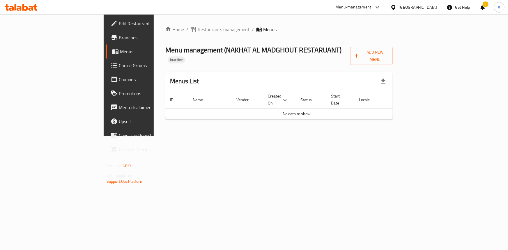
click at [405, 136] on div "Home / Restaurants management / Menus Menu management ( [PERSON_NAME] AL MADGHO…" at bounding box center [279, 75] width 251 height 122
drag, startPoint x: 415, startPoint y: 240, endPoint x: 421, endPoint y: 243, distance: 6.5
drag, startPoint x: 421, startPoint y: 243, endPoint x: 408, endPoint y: 247, distance: 13.5
click at [405, 136] on div "Home / Restaurants management / Menus Menu management ( NAKHAT AL MADGHOUT REST…" at bounding box center [279, 75] width 251 height 122
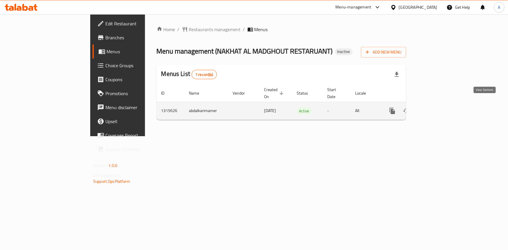
click at [442, 105] on link "enhanced table" at bounding box center [435, 111] width 14 height 14
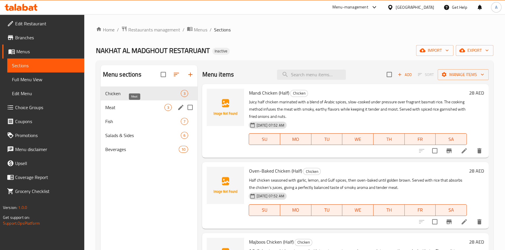
click at [115, 110] on span "Meat" at bounding box center [134, 107] width 59 height 7
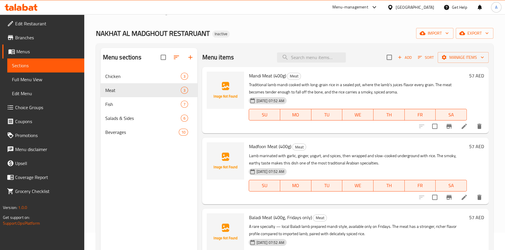
scroll to position [26, 0]
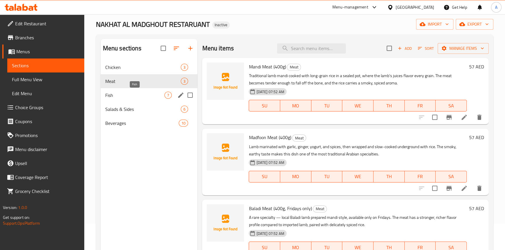
click at [115, 87] on div "Meat 3" at bounding box center [149, 81] width 97 height 14
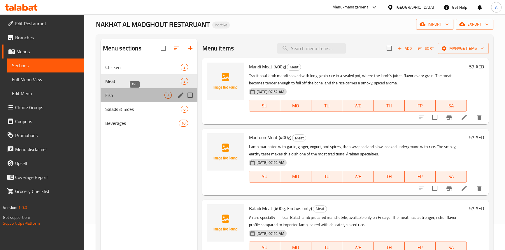
click at [115, 94] on span "Fish" at bounding box center [134, 95] width 59 height 7
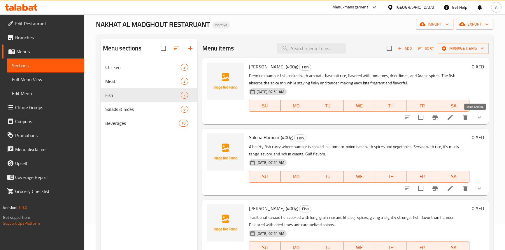
click at [476, 118] on icon "show more" at bounding box center [479, 117] width 7 height 7
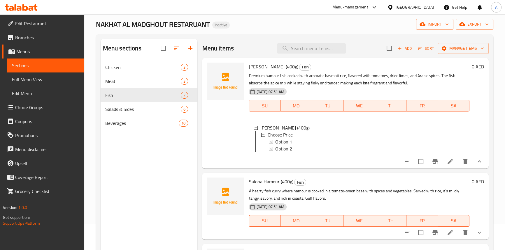
scroll to position [0, 0]
click at [130, 107] on span "Salads & Sides" at bounding box center [134, 109] width 59 height 7
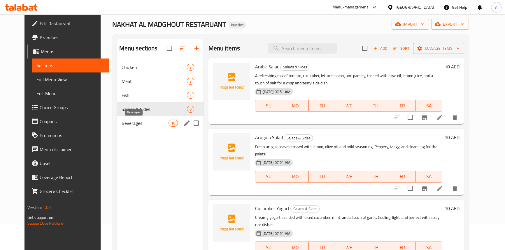
click at [122, 121] on span "Beverages" at bounding box center [145, 123] width 47 height 7
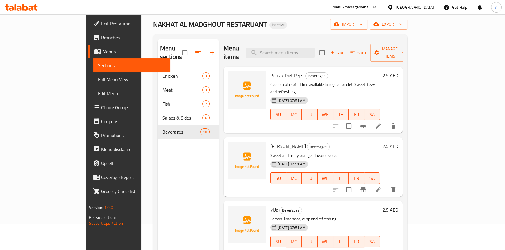
drag, startPoint x: 159, startPoint y: 185, endPoint x: 155, endPoint y: 169, distance: 16.8
click at [159, 185] on div "Menu sections Chicken 3 Meat 3 Fish 7 Salads & Sides 6 Beverages 10" at bounding box center [188, 164] width 61 height 250
click at [98, 82] on span "Full Menu View" at bounding box center [132, 79] width 68 height 7
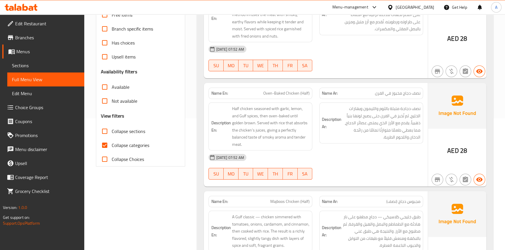
scroll to position [132, 0]
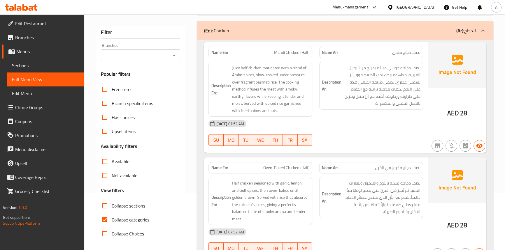
scroll to position [132, 0]
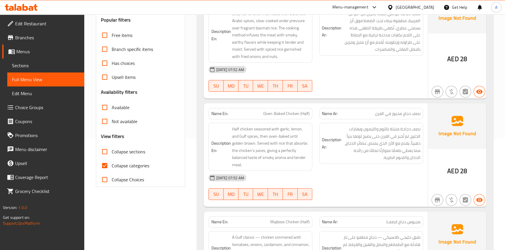
scroll to position [106, 0]
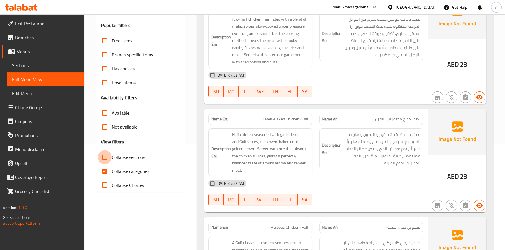
click at [106, 157] on input "Collapse sections" at bounding box center [105, 157] width 14 height 14
checkbox input "true"
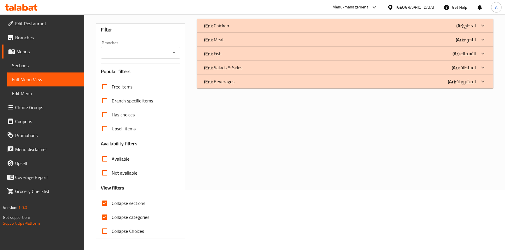
scroll to position [59, 0]
click at [347, 54] on div "(En): Fish (Ar): الأسماك" at bounding box center [340, 53] width 272 height 7
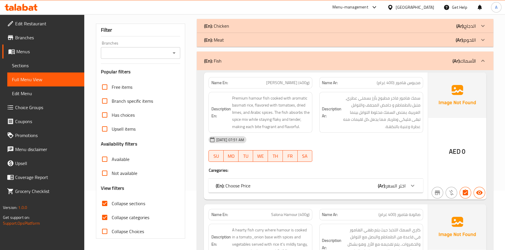
click at [279, 181] on div "(En): Choose Price (Ar): اختر السعر" at bounding box center [315, 186] width 214 height 14
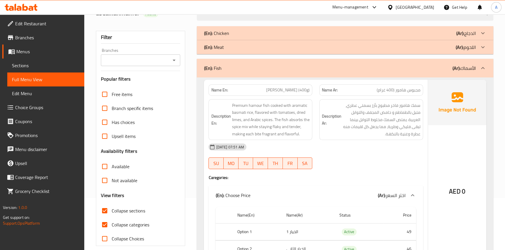
scroll to position [0, 0]
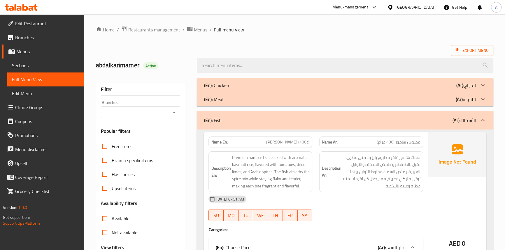
click at [316, 28] on ol "Home / Restaurants management / Menus / Full menu view" at bounding box center [294, 30] width 397 height 8
click at [150, 31] on span "Restaurants management" at bounding box center [154, 29] width 52 height 7
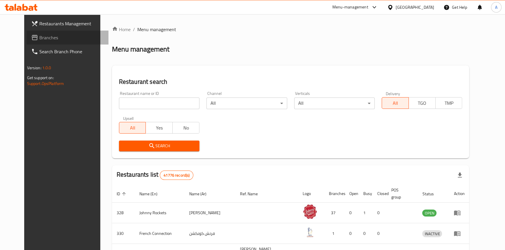
click at [31, 37] on span at bounding box center [35, 37] width 8 height 7
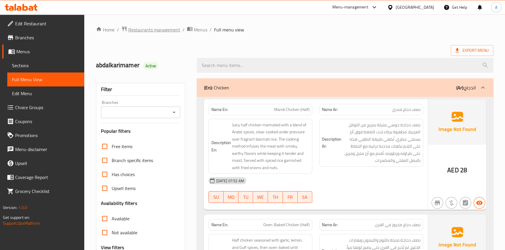
drag, startPoint x: 364, startPoint y: 26, endPoint x: 175, endPoint y: 29, distance: 189.1
click at [364, 26] on ol "Home / Restaurants management / Menus / Full menu view" at bounding box center [294, 30] width 397 height 8
click at [152, 33] on span "Restaurants management" at bounding box center [154, 29] width 52 height 7
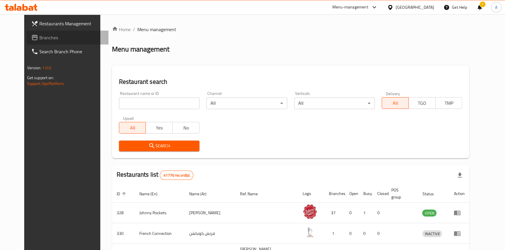
click at [39, 37] on span "Branches" at bounding box center [71, 37] width 64 height 7
click at [44, 33] on link "Branches" at bounding box center [68, 38] width 82 height 14
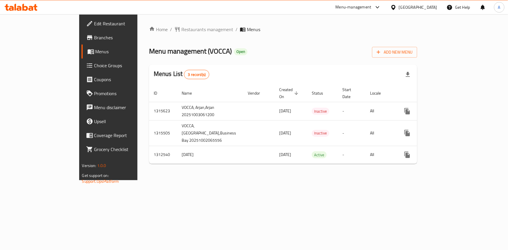
click at [430, 22] on div "Home / Restaurants management / Menus Menu management ( VOCCA ) Open Add New Me…" at bounding box center [284, 97] width 292 height 166
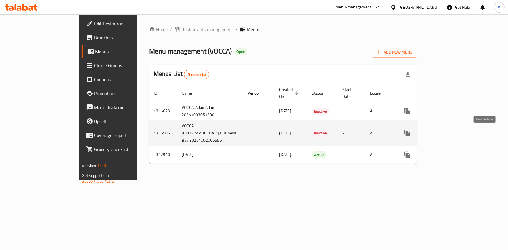
click at [453, 133] on icon "enhanced table" at bounding box center [449, 133] width 7 height 7
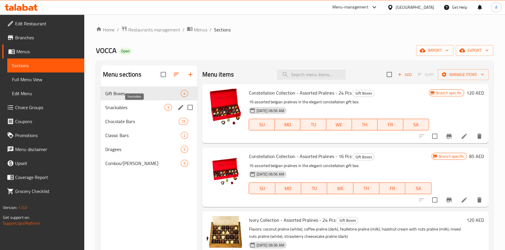
click at [125, 105] on span "Snackables" at bounding box center [134, 107] width 59 height 7
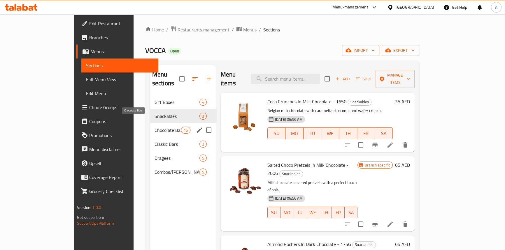
click at [154, 127] on span "Chocolate Bars" at bounding box center [167, 130] width 27 height 7
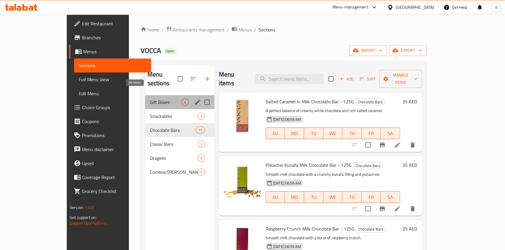
click at [150, 99] on span "Gift Boxes" at bounding box center [165, 102] width 31 height 7
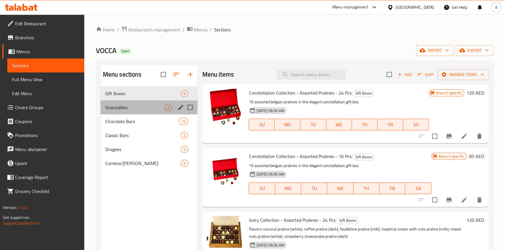
click at [126, 114] on div "Snackables 3" at bounding box center [149, 108] width 97 height 14
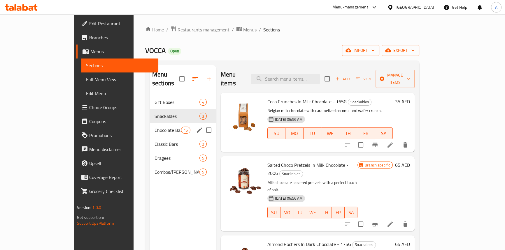
click at [150, 128] on div "Chocolate Bars 15" at bounding box center [183, 130] width 66 height 14
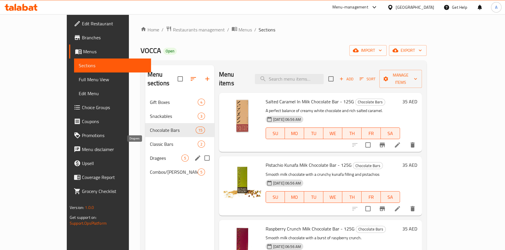
click at [150, 155] on span "Dragees" at bounding box center [165, 158] width 31 height 7
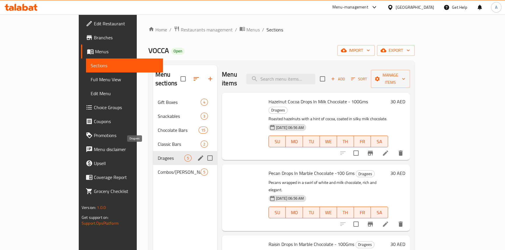
click at [158, 169] on span "Combos/Kunafa Treat" at bounding box center [179, 172] width 43 height 7
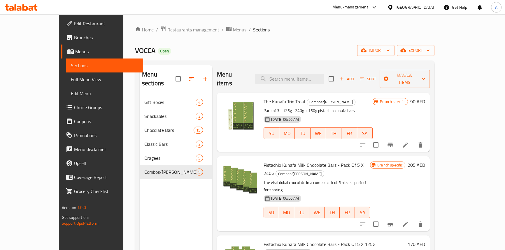
click at [233, 28] on span "Menus" at bounding box center [239, 29] width 13 height 7
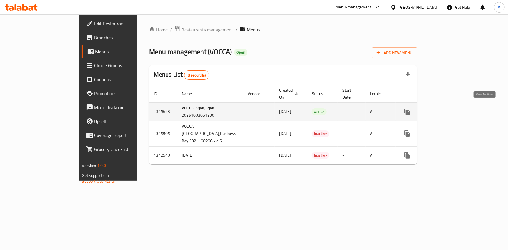
click at [457, 112] on link "enhanced table" at bounding box center [450, 112] width 14 height 14
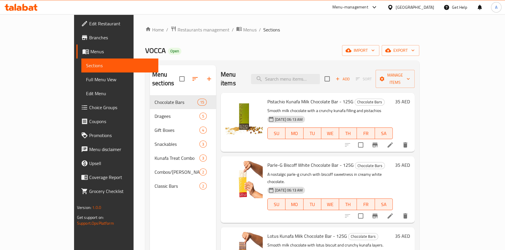
drag, startPoint x: 254, startPoint y: 40, endPoint x: 221, endPoint y: 37, distance: 33.9
click at [253, 40] on div "Home / Restaurants management / Menus / Sections VOCCA Open import export Menu …" at bounding box center [282, 173] width 274 height 294
click at [243, 30] on span "Menus" at bounding box center [249, 29] width 13 height 7
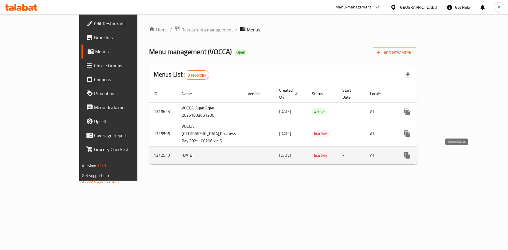
click at [425, 159] on icon "enhanced table" at bounding box center [421, 155] width 7 height 7
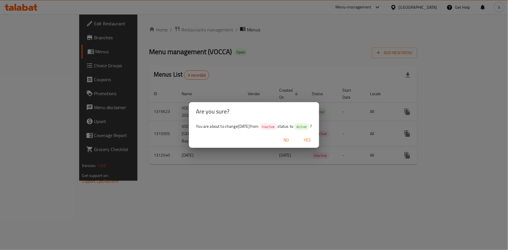
click at [314, 140] on span "Yes" at bounding box center [308, 140] width 14 height 7
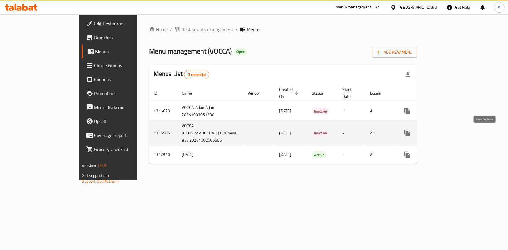
click at [453, 133] on icon "enhanced table" at bounding box center [449, 133] width 7 height 7
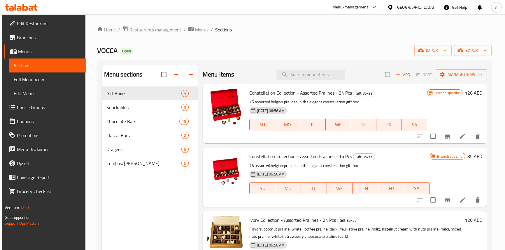
click at [200, 31] on span "Menus" at bounding box center [201, 29] width 13 height 7
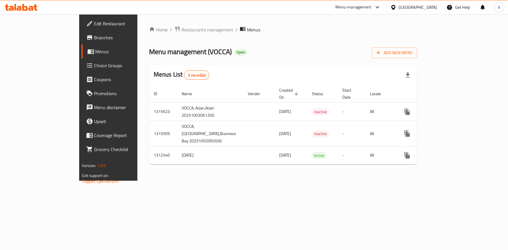
click at [252, 43] on div "Home / Restaurants management / Menus Menu management ( VOCCA ) Open Add New Me…" at bounding box center [283, 97] width 269 height 143
click at [182, 31] on span "Restaurants management" at bounding box center [208, 29] width 52 height 7
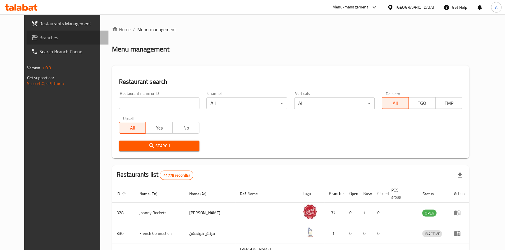
click at [39, 35] on span "Branches" at bounding box center [71, 37] width 64 height 7
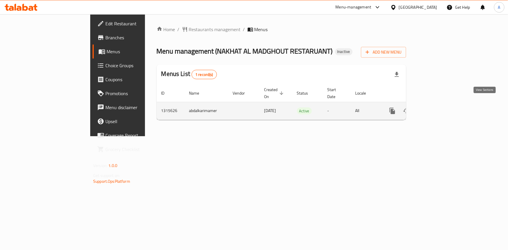
click at [442, 104] on link "enhanced table" at bounding box center [435, 111] width 14 height 14
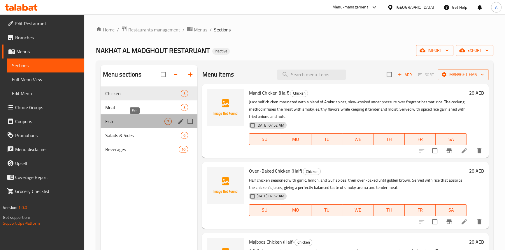
click at [129, 125] on span "Fish" at bounding box center [134, 121] width 59 height 7
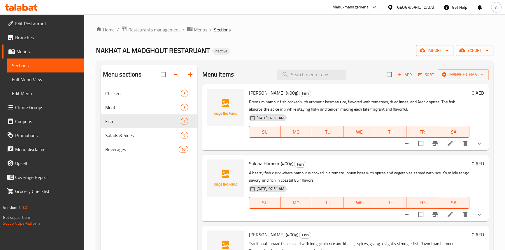
click at [478, 148] on button "show more" at bounding box center [479, 144] width 14 height 14
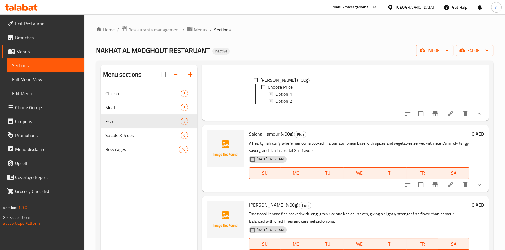
scroll to position [79, 0]
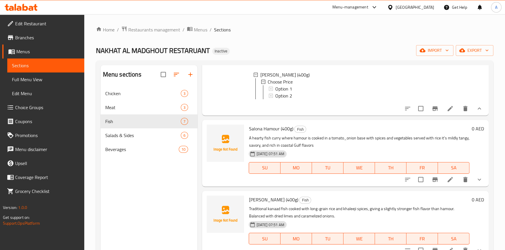
click at [476, 187] on button "show more" at bounding box center [479, 180] width 14 height 14
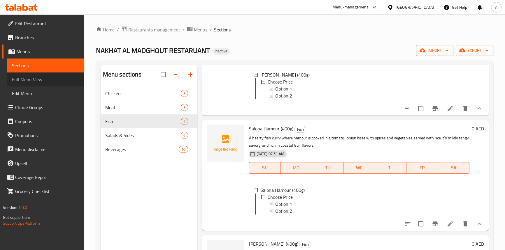
click at [55, 81] on span "Full Menu View" at bounding box center [46, 79] width 68 height 7
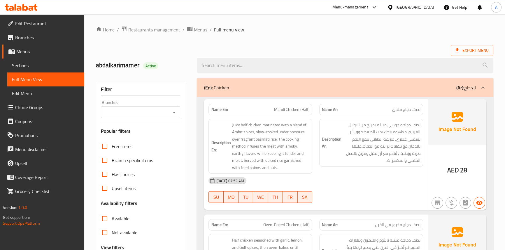
click at [162, 29] on span "Restaurants management" at bounding box center [154, 29] width 52 height 7
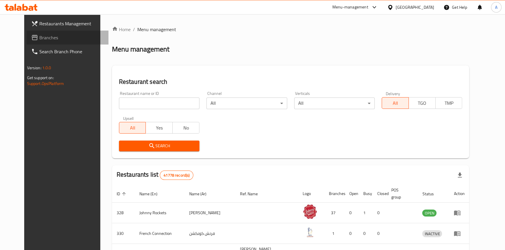
click at [39, 41] on span "Branches" at bounding box center [71, 37] width 64 height 7
